Goal: Task Accomplishment & Management: Use online tool/utility

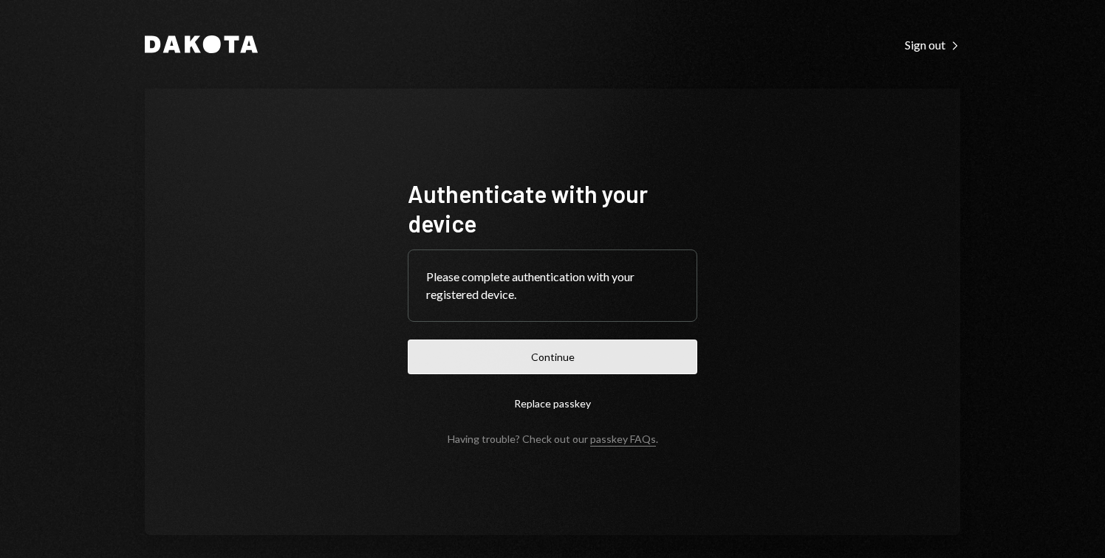
click at [568, 346] on button "Continue" at bounding box center [553, 357] width 290 height 35
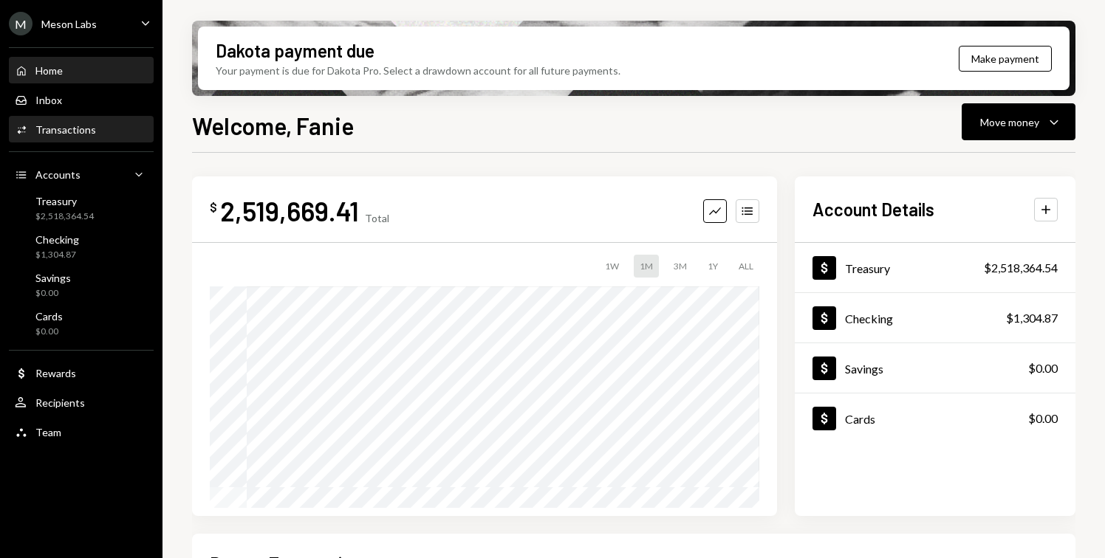
click at [86, 130] on div "Transactions" at bounding box center [65, 129] width 61 height 13
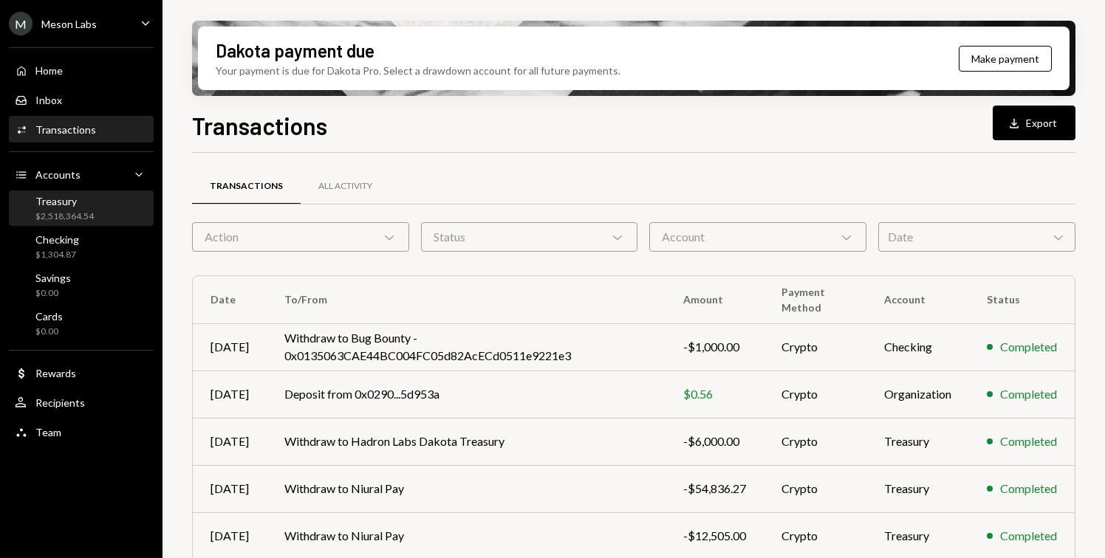
click at [95, 205] on div "Treasury $2,518,364.54" at bounding box center [81, 209] width 133 height 28
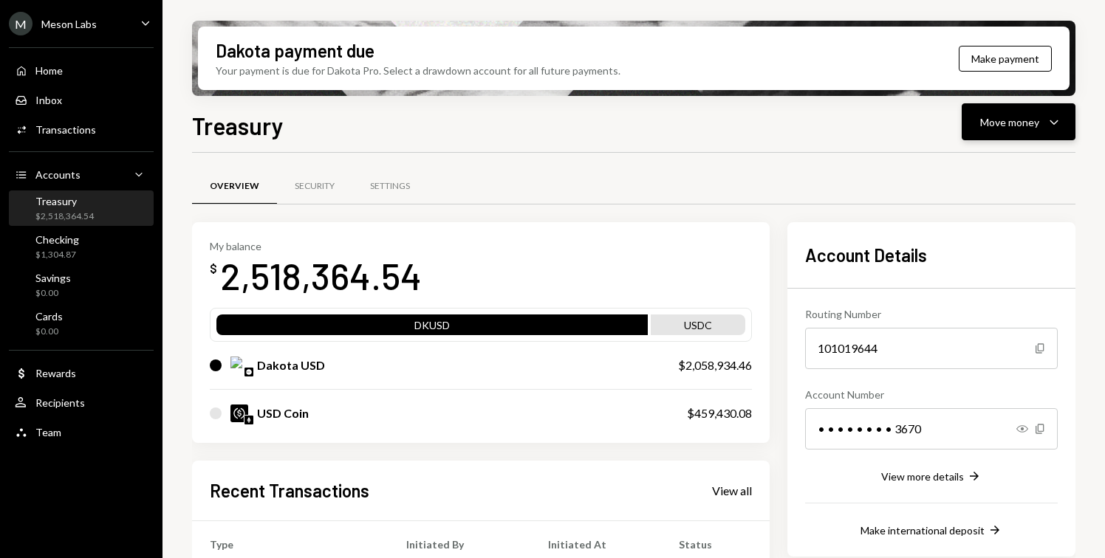
click at [1050, 127] on icon "Caret Down" at bounding box center [1054, 122] width 18 height 18
click at [1006, 159] on div "Send" at bounding box center [1007, 167] width 108 height 16
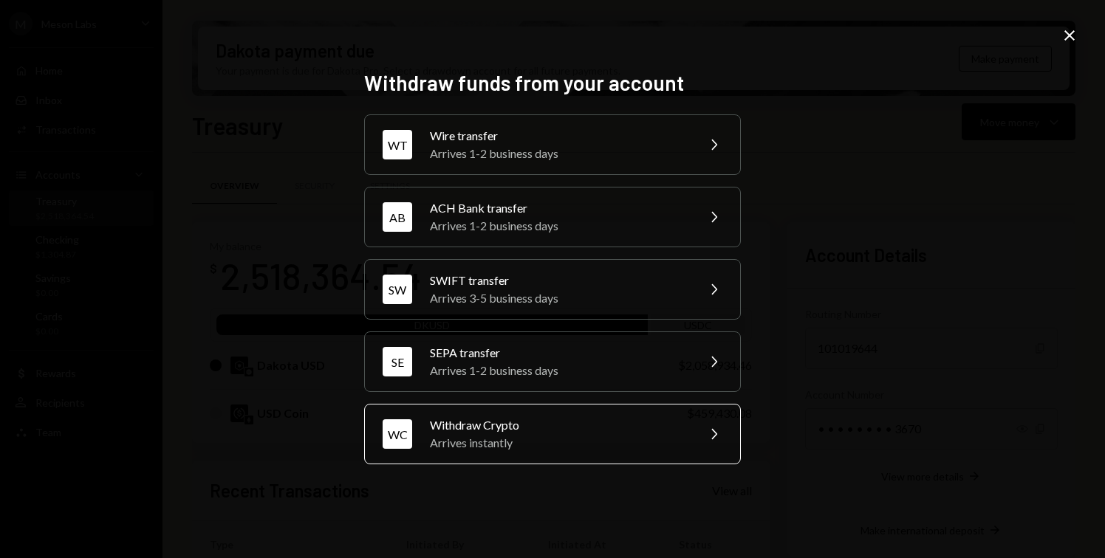
click at [575, 432] on div "Withdraw Crypto" at bounding box center [558, 426] width 257 height 18
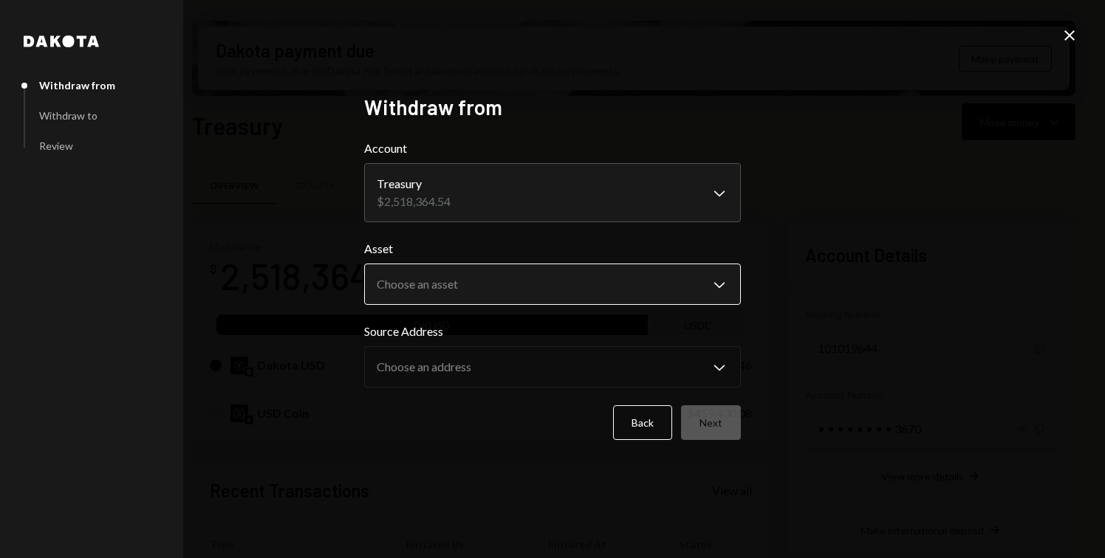
click at [488, 293] on body "M Meson Labs Caret Down Home Home Inbox Inbox Activities Transactions Accounts …" at bounding box center [552, 279] width 1105 height 558
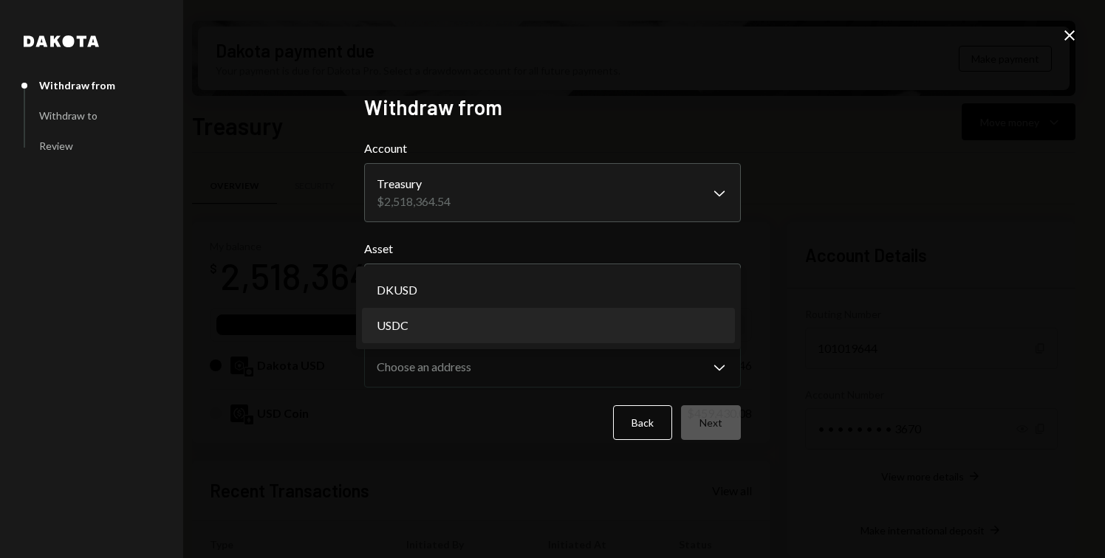
select select "****"
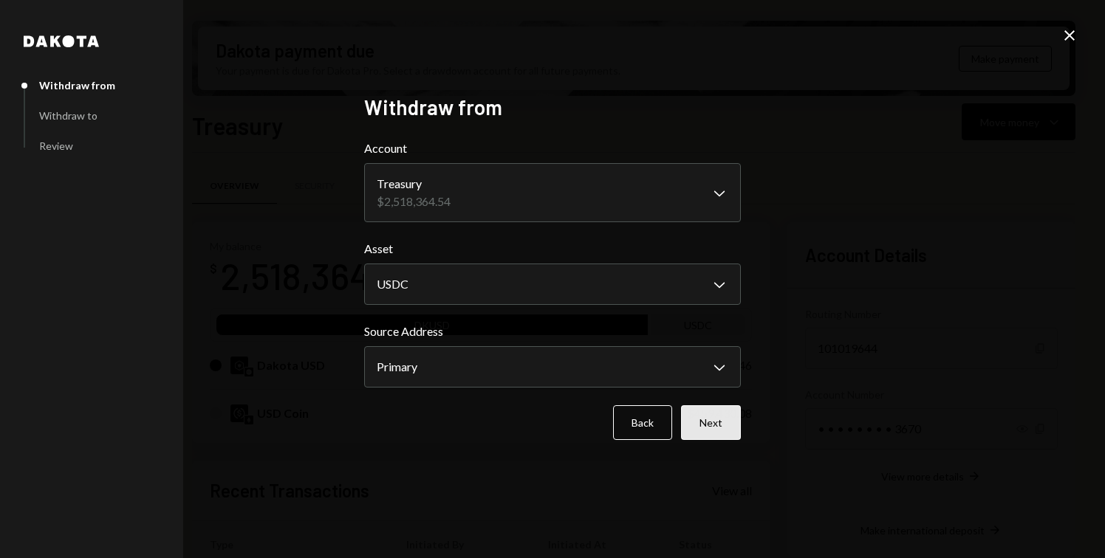
click at [725, 428] on button "Next" at bounding box center [711, 423] width 60 height 35
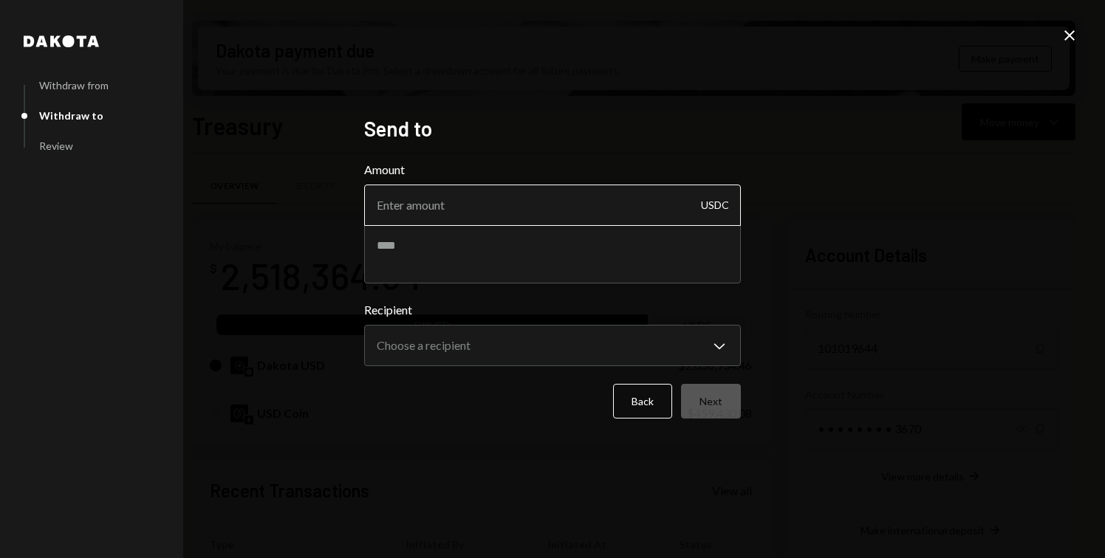
click at [465, 214] on input "Amount" at bounding box center [552, 205] width 377 height 41
type input "402788.24"
click at [448, 257] on textarea at bounding box center [552, 254] width 377 height 59
type textarea "*"
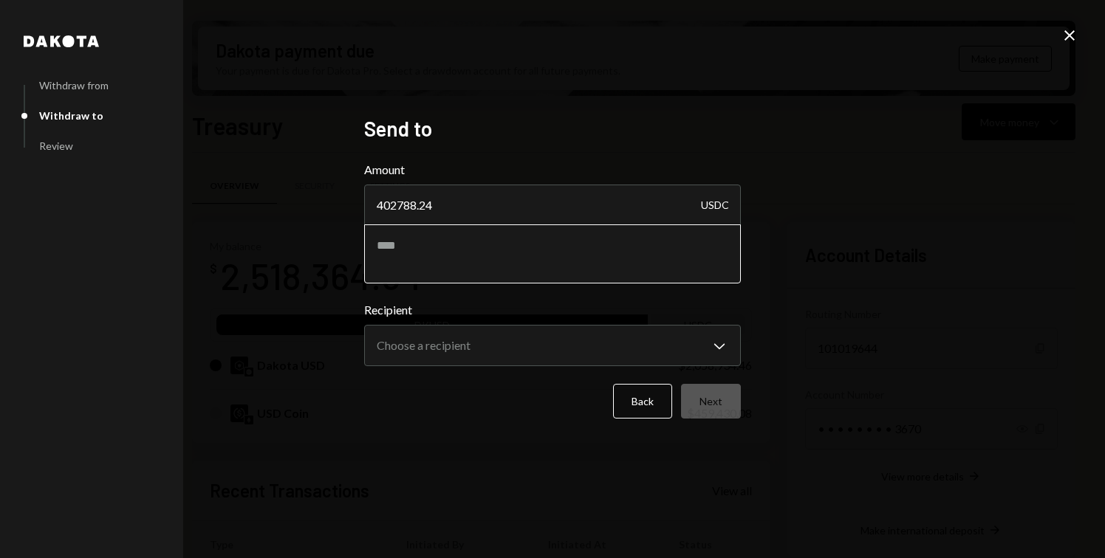
type textarea "*"
type textarea "**********"
click at [524, 352] on body "M Meson Labs Caret Down Home Home Inbox Inbox Activities Transactions Accounts …" at bounding box center [552, 279] width 1105 height 558
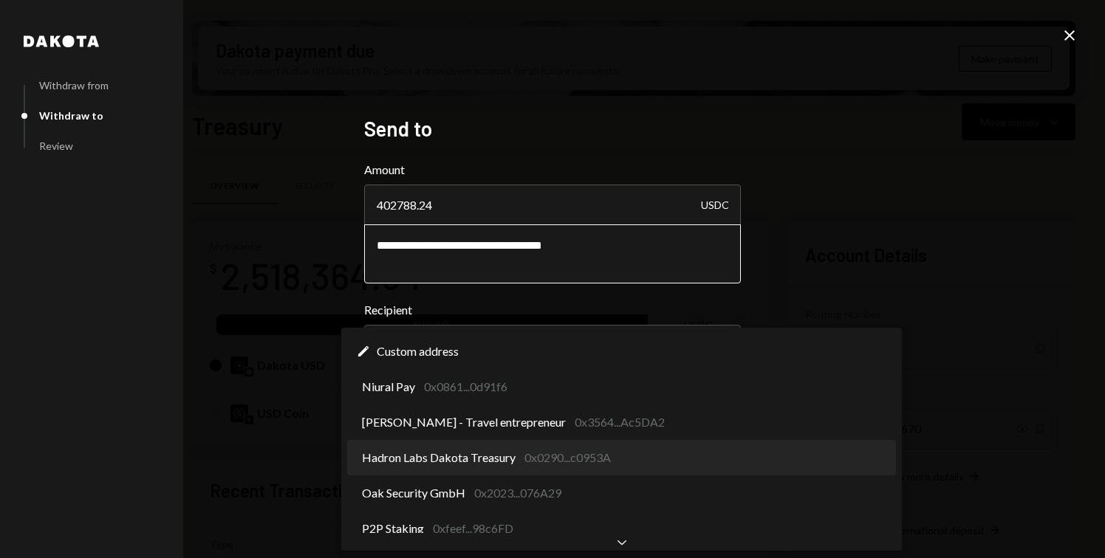
select select "**********"
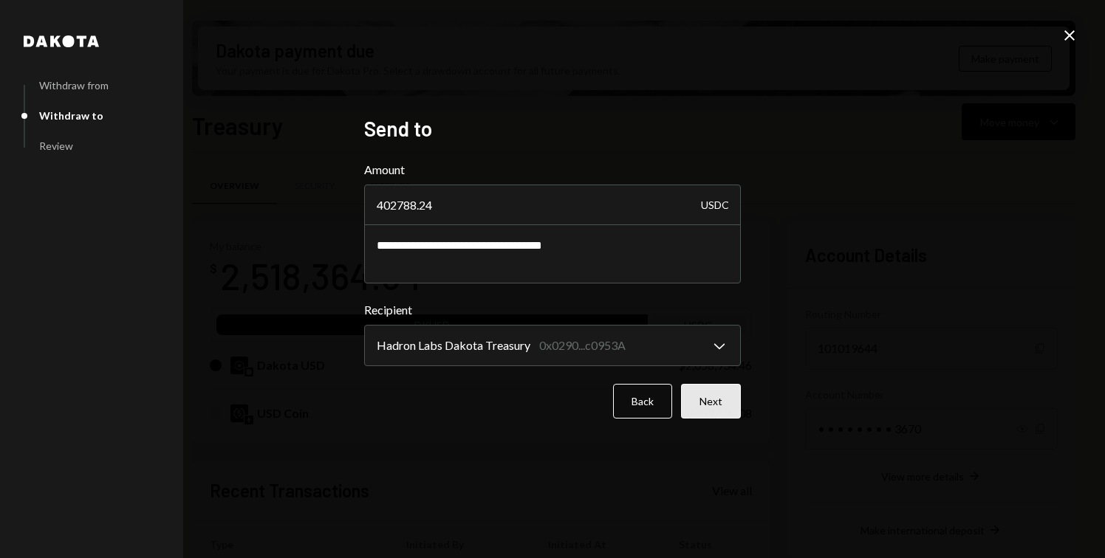
click at [710, 397] on button "Next" at bounding box center [711, 401] width 60 height 35
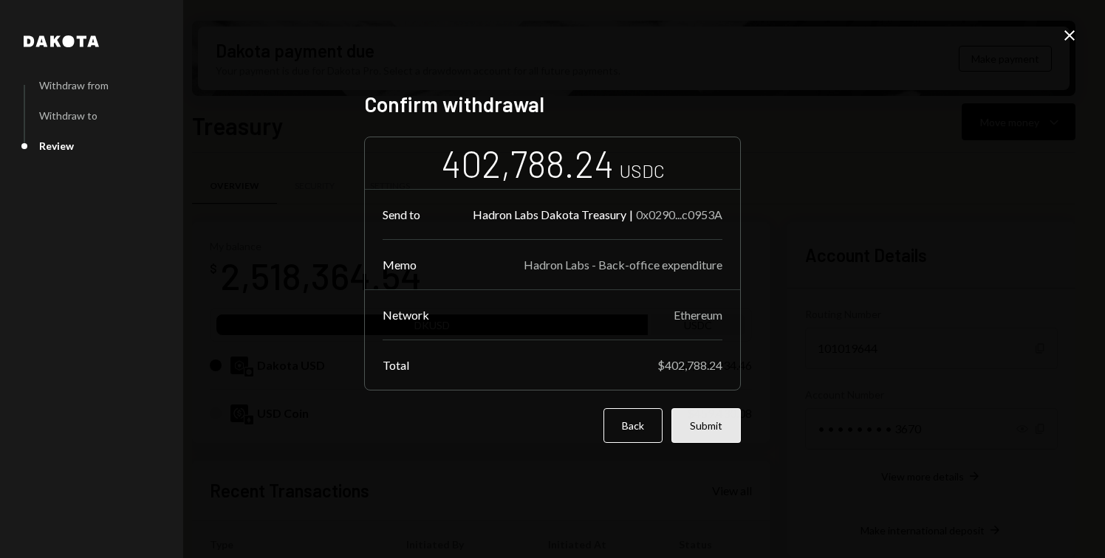
click at [718, 433] on button "Submit" at bounding box center [705, 425] width 69 height 35
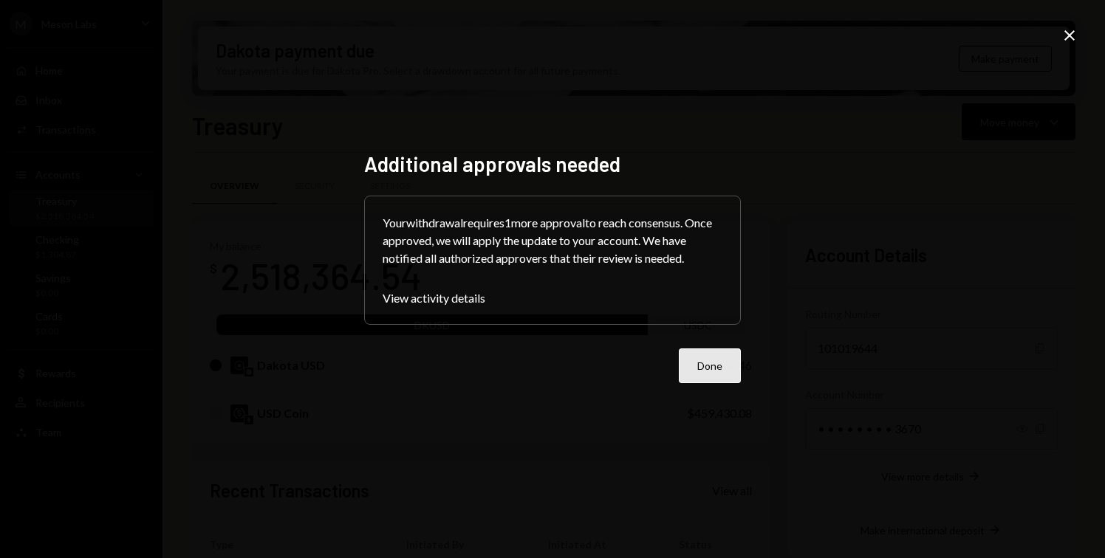
click at [711, 381] on button "Done" at bounding box center [710, 366] width 62 height 35
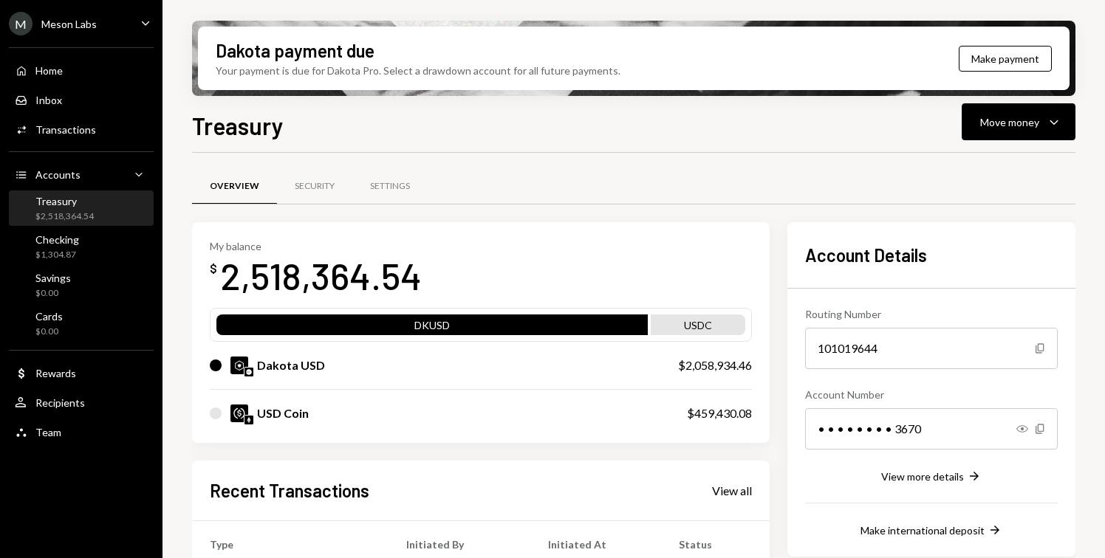
click at [122, 20] on div "M Meson Labs Caret Down" at bounding box center [81, 24] width 163 height 24
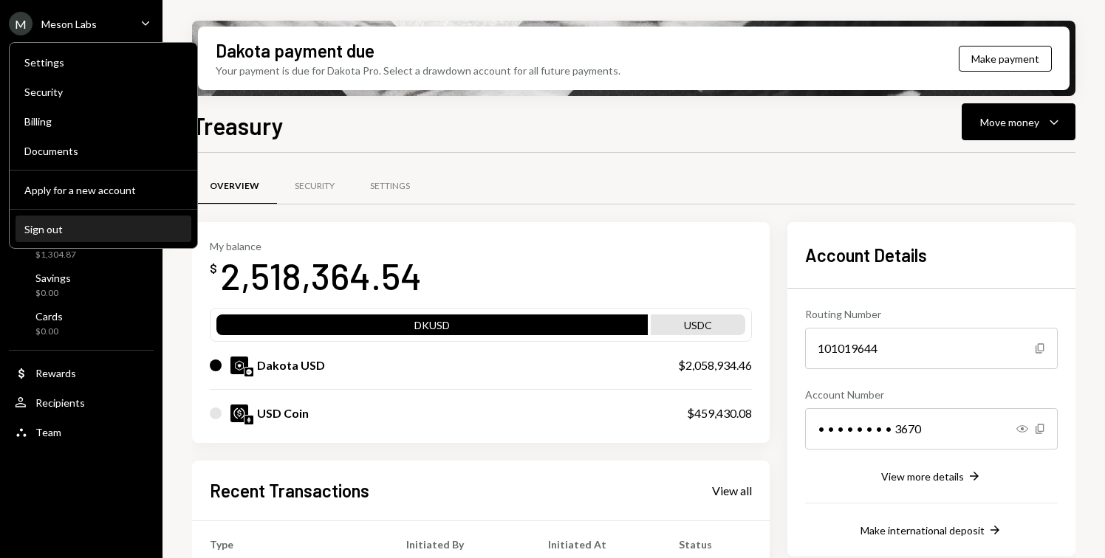
click at [84, 234] on div "Sign out" at bounding box center [103, 229] width 158 height 13
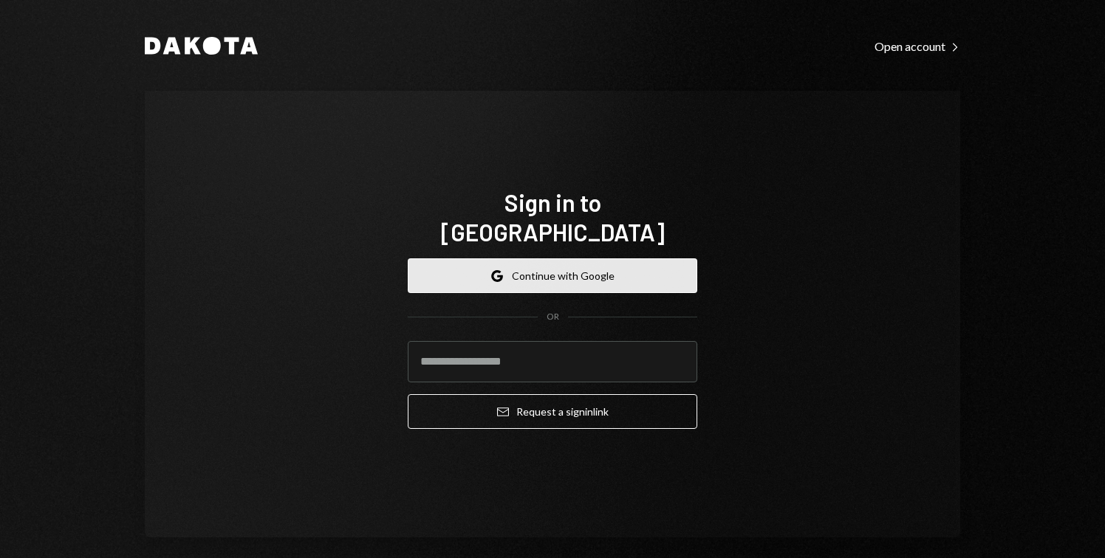
click at [492, 259] on button "Google Continue with Google" at bounding box center [553, 276] width 290 height 35
